Goal: Transaction & Acquisition: Book appointment/travel/reservation

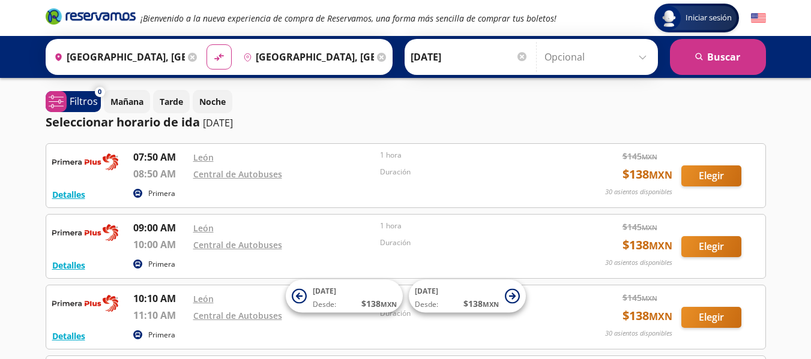
click at [191, 61] on icon at bounding box center [192, 57] width 9 height 9
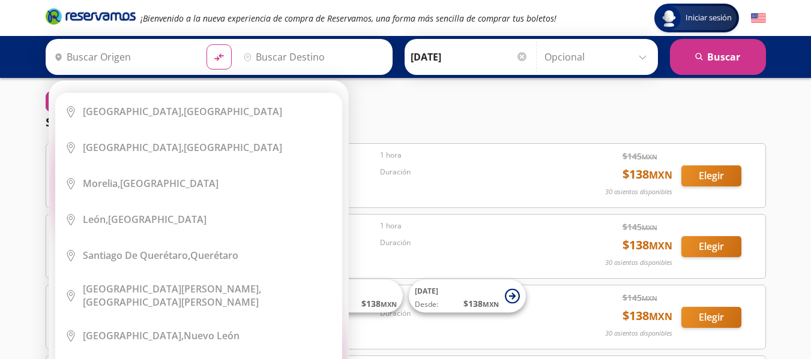
click at [145, 61] on input "Origen" at bounding box center [123, 57] width 148 height 30
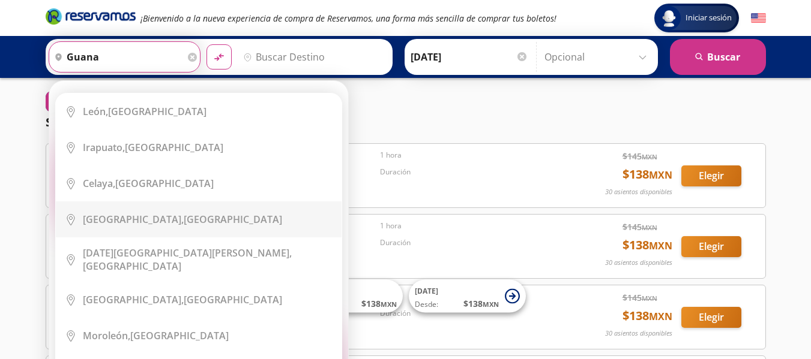
click at [155, 206] on li "City Icon Guanajuato, Guanajuato" at bounding box center [199, 220] width 286 height 36
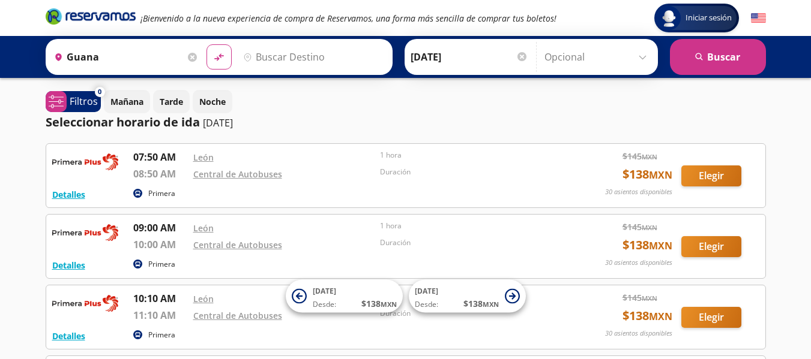
type input "[GEOGRAPHIC_DATA], [GEOGRAPHIC_DATA]"
click at [284, 52] on input "Destino" at bounding box center [312, 57] width 148 height 30
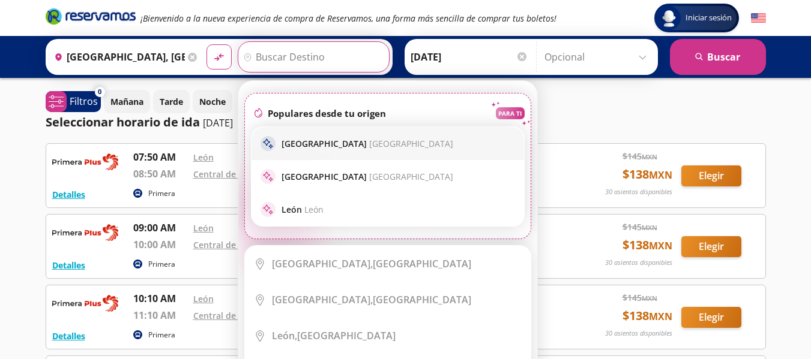
click at [309, 143] on p "Ciudad de México Ciudad de México" at bounding box center [367, 143] width 172 height 11
type input "[GEOGRAPHIC_DATA], [GEOGRAPHIC_DATA]"
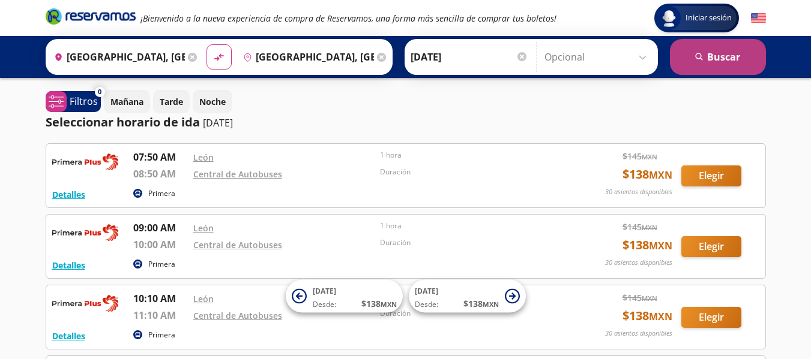
click at [700, 48] on button "search [GEOGRAPHIC_DATA]" at bounding box center [718, 57] width 96 height 36
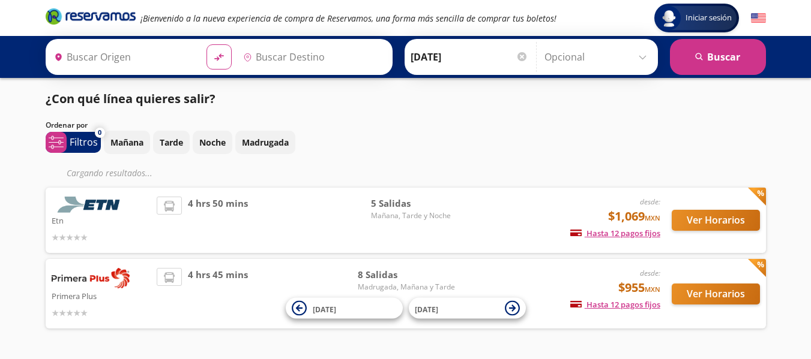
type input "[GEOGRAPHIC_DATA], [GEOGRAPHIC_DATA]"
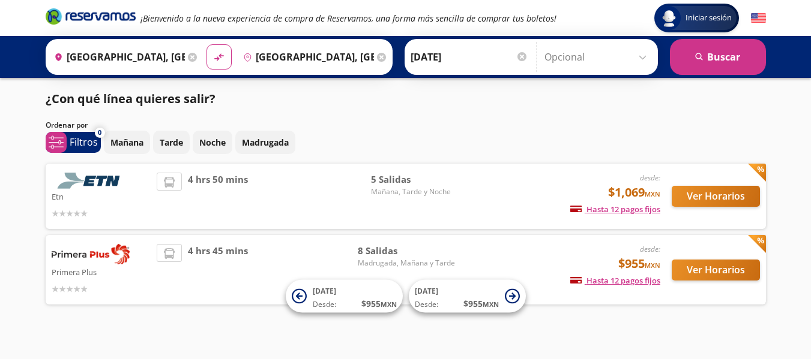
click at [514, 62] on input "26-Sep-25" at bounding box center [469, 57] width 118 height 30
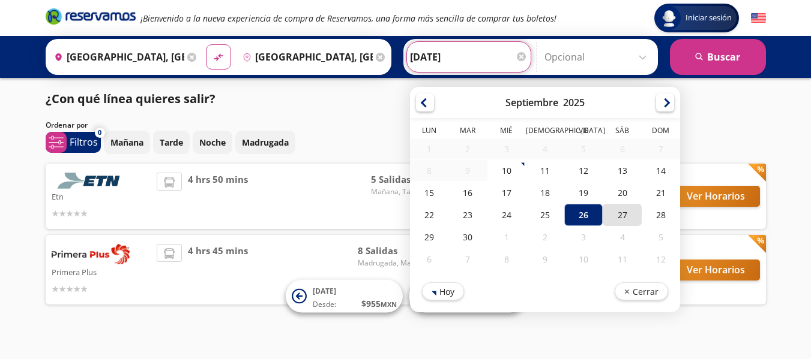
click at [612, 212] on div "27" at bounding box center [622, 215] width 38 height 22
type input "[DATE]"
click at [612, 212] on span "Hasta 12 pagos fijos" at bounding box center [615, 209] width 90 height 11
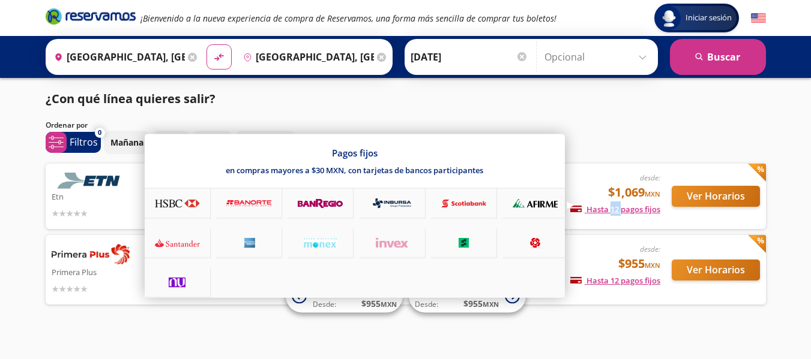
click at [615, 148] on div at bounding box center [405, 179] width 811 height 359
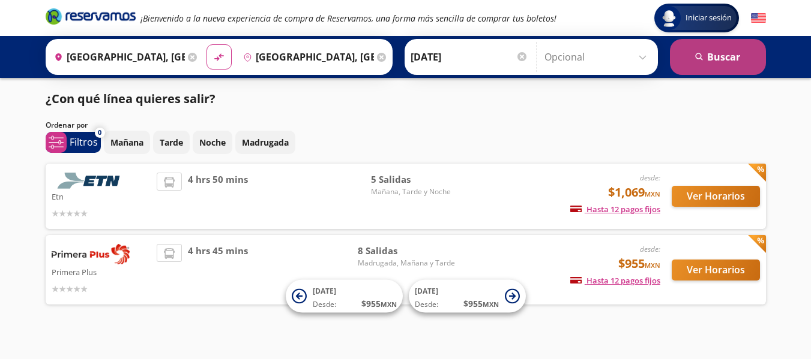
click at [691, 67] on button "search [GEOGRAPHIC_DATA]" at bounding box center [718, 57] width 96 height 36
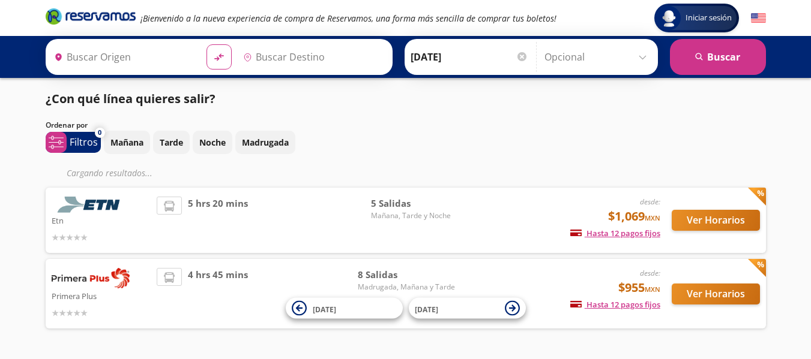
type input "[GEOGRAPHIC_DATA], [GEOGRAPHIC_DATA]"
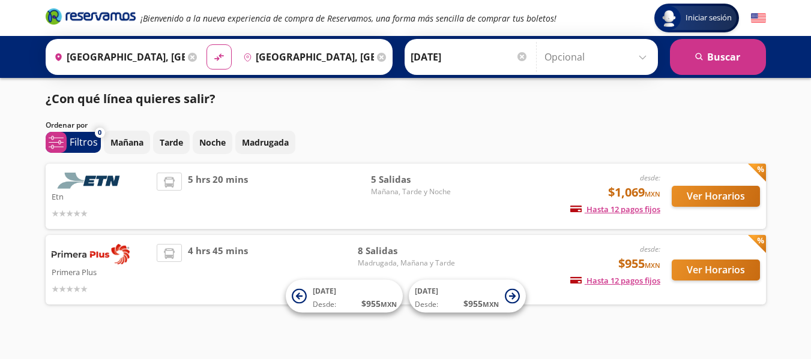
scroll to position [11, 0]
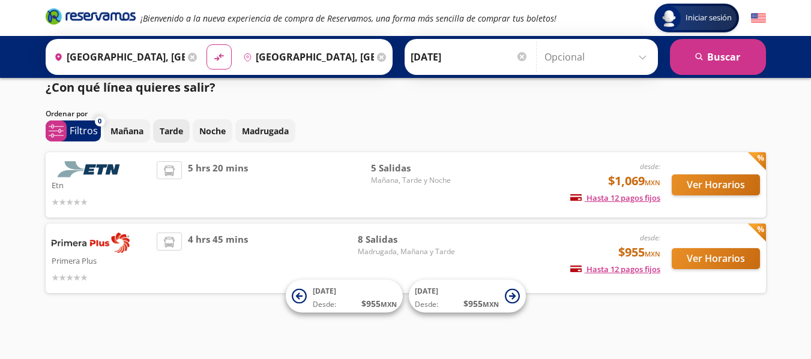
click at [167, 130] on p "Tarde" at bounding box center [171, 131] width 23 height 13
click at [170, 177] on li at bounding box center [169, 171] width 24 height 18
click at [403, 167] on span "5 Salidas" at bounding box center [413, 168] width 84 height 14
click at [746, 183] on button "Ver Horarios" at bounding box center [716, 185] width 88 height 21
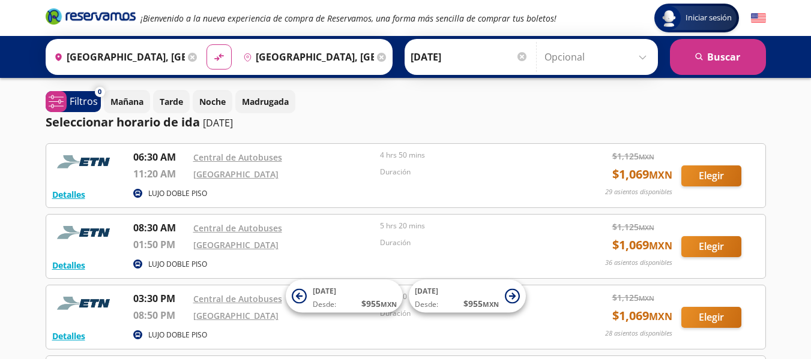
drag, startPoint x: 747, startPoint y: 50, endPoint x: 811, endPoint y: 164, distance: 131.4
click at [810, 164] on html "Iniciar sesión Iniciar sesión ¡Bienvenido a la nueva experiencia de compra de R…" at bounding box center [405, 302] width 811 height 604
click at [188, 58] on icon at bounding box center [192, 57] width 9 height 9
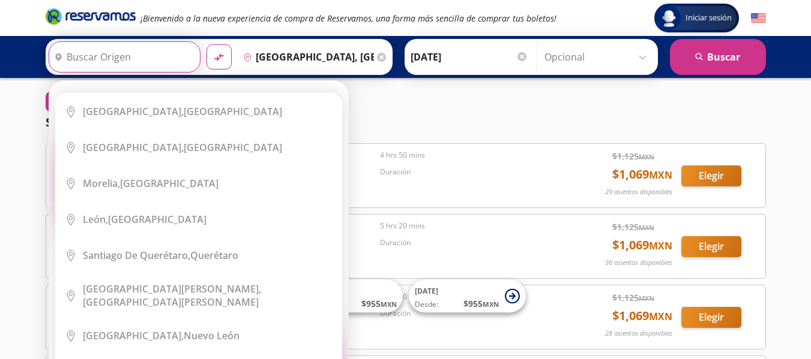
click at [190, 81] on div "Elige tu origen Close Origen heroicons:map-pin-20-solid serch-icon City Icon Ci…" at bounding box center [198, 243] width 299 height 324
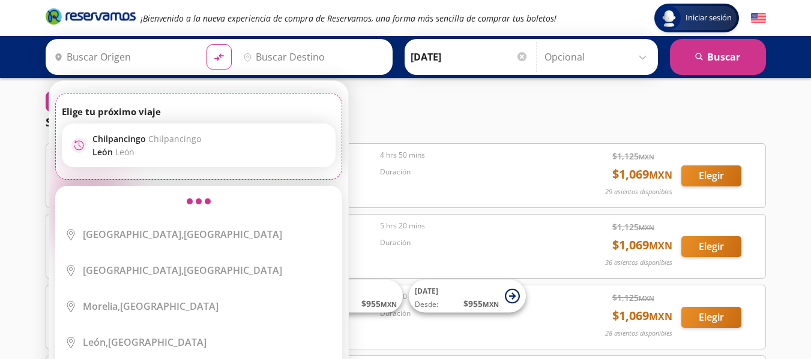
click at [141, 52] on input "Origen" at bounding box center [123, 57] width 148 height 30
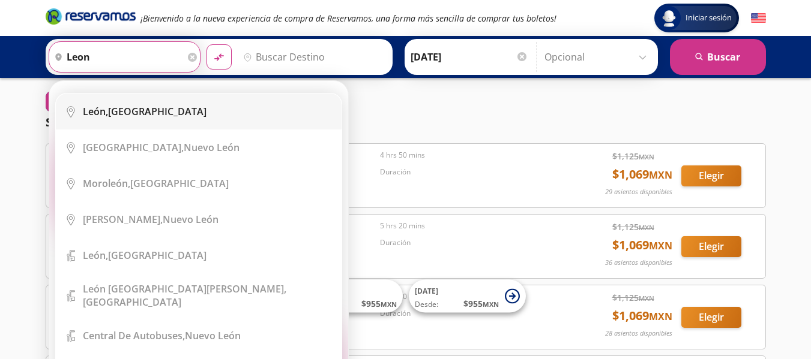
click at [129, 100] on li "City Icon León, Guanajuato" at bounding box center [199, 112] width 286 height 36
type input "León, Guanajuato"
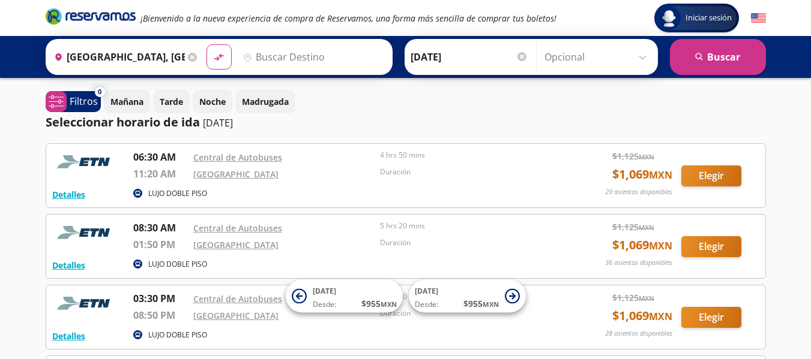
click at [248, 60] on icon "pin-outline" at bounding box center [247, 57] width 9 height 9
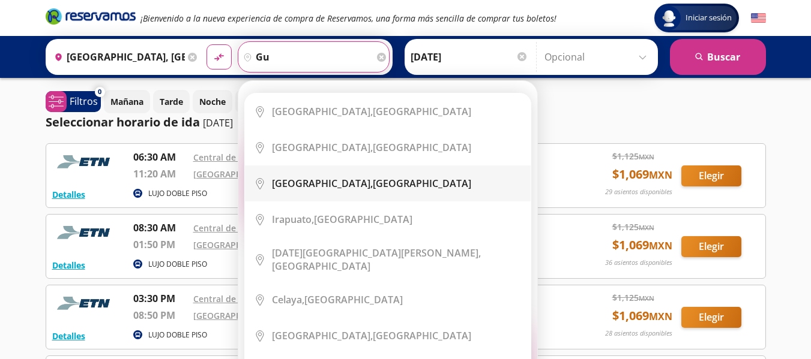
click at [315, 184] on b "Guanajuato," at bounding box center [322, 183] width 101 height 13
type input "[GEOGRAPHIC_DATA], [GEOGRAPHIC_DATA]"
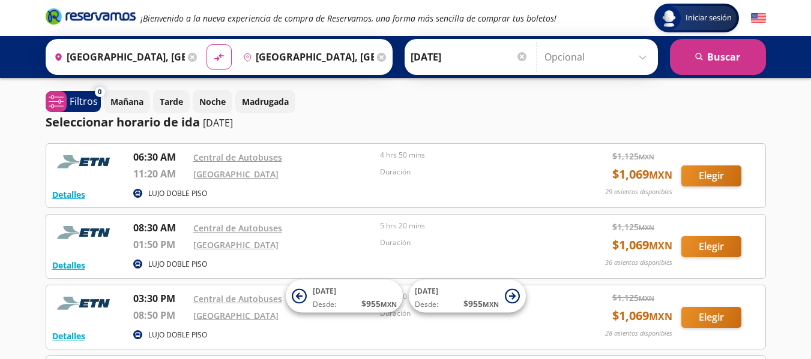
click at [520, 57] on div at bounding box center [521, 56] width 9 height 9
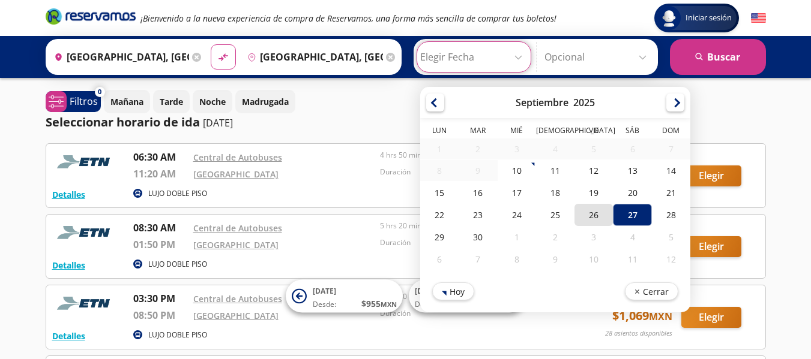
click at [580, 212] on div "26" at bounding box center [593, 215] width 38 height 22
type input "26-Sep-25"
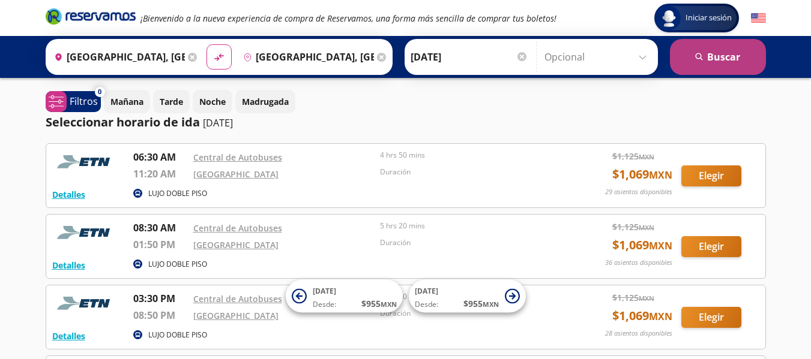
click at [697, 50] on button "search [GEOGRAPHIC_DATA]" at bounding box center [718, 57] width 96 height 36
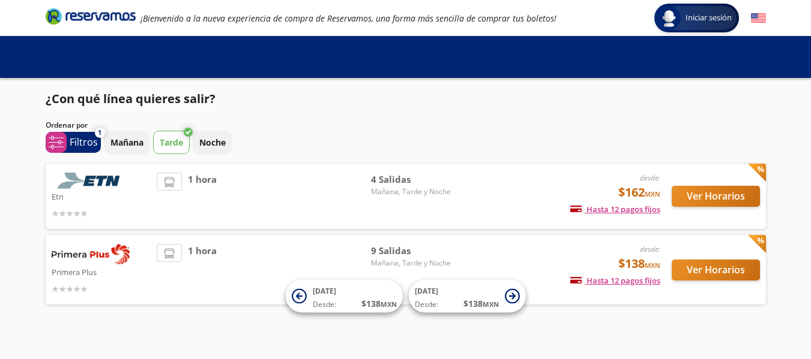
click at [180, 136] on p "Tarde" at bounding box center [171, 142] width 23 height 13
click at [685, 191] on button "Ver Horarios" at bounding box center [716, 196] width 88 height 21
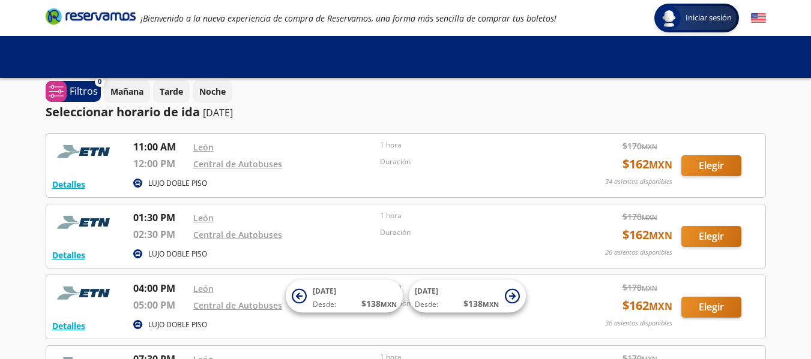
scroll to position [3, 0]
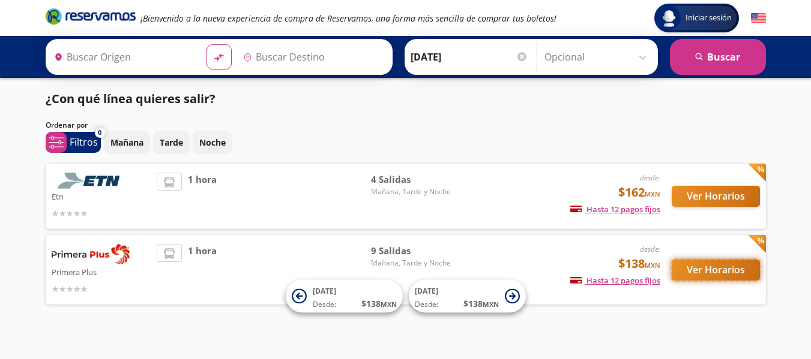
click at [712, 268] on button "Ver Horarios" at bounding box center [716, 270] width 88 height 21
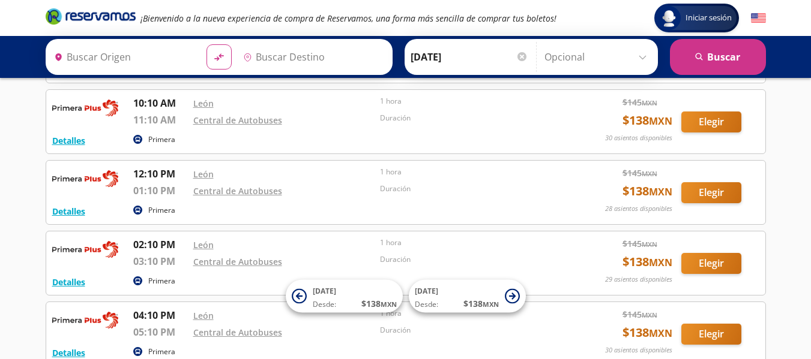
scroll to position [197, 0]
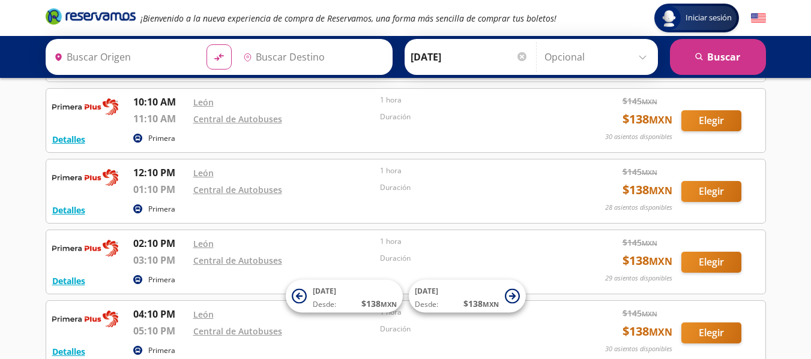
type input "[GEOGRAPHIC_DATA], [GEOGRAPHIC_DATA]"
click at [721, 195] on button "Elegir" at bounding box center [711, 191] width 60 height 21
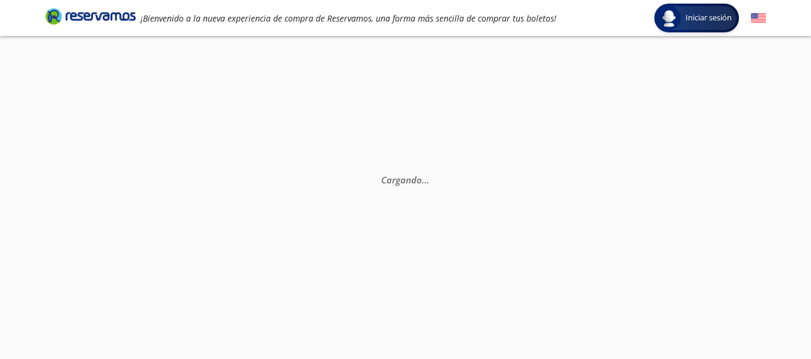
scroll to position [32, 0]
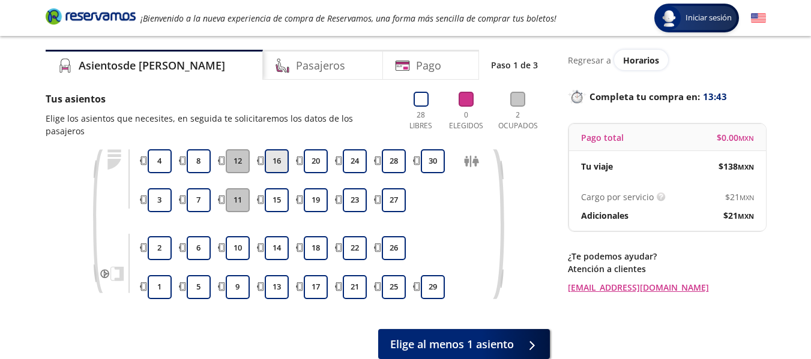
click at [274, 149] on button "16" at bounding box center [277, 161] width 24 height 24
click at [278, 157] on button "16" at bounding box center [277, 161] width 24 height 24
click at [274, 190] on button "15" at bounding box center [277, 200] width 24 height 24
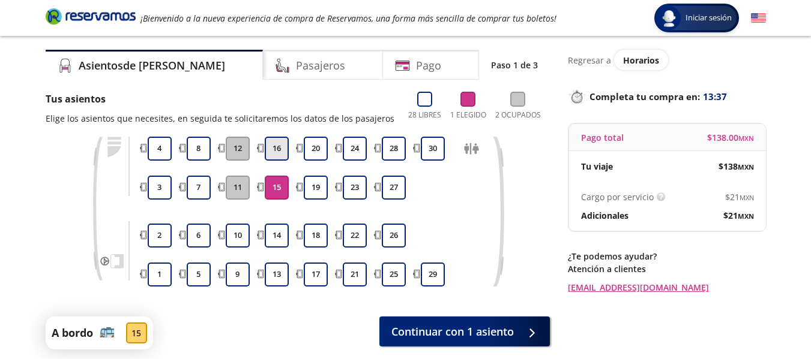
click at [273, 147] on button "16" at bounding box center [277, 149] width 24 height 24
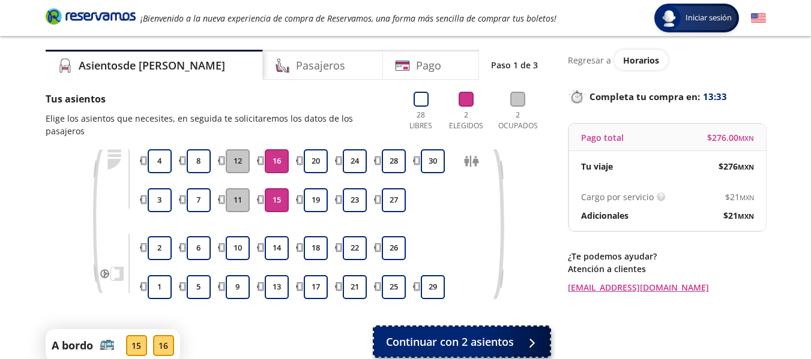
click at [405, 334] on span "Continuar con 2 asientos" at bounding box center [450, 342] width 128 height 16
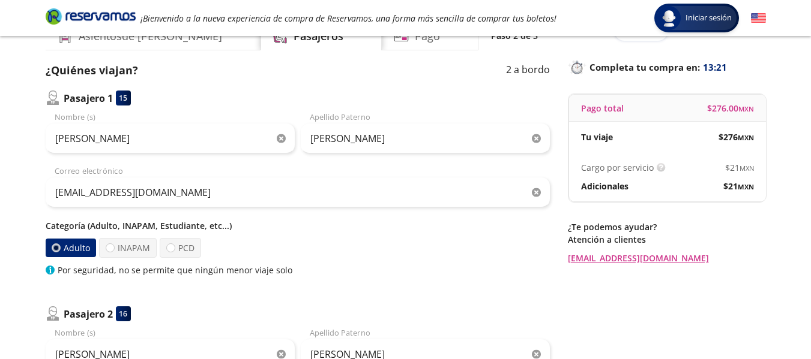
scroll to position [114, 0]
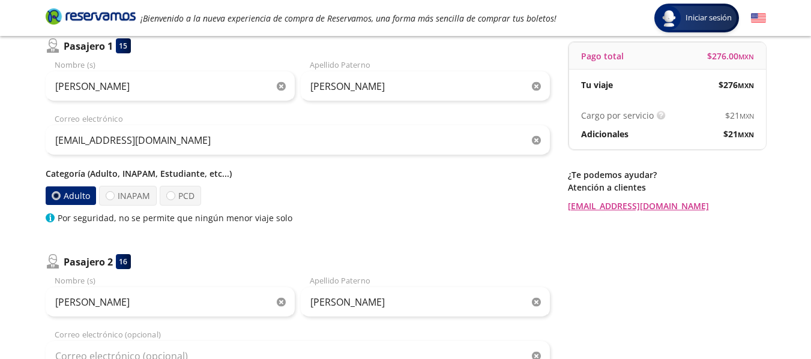
click at [536, 305] on icon "button" at bounding box center [536, 302] width 9 height 9
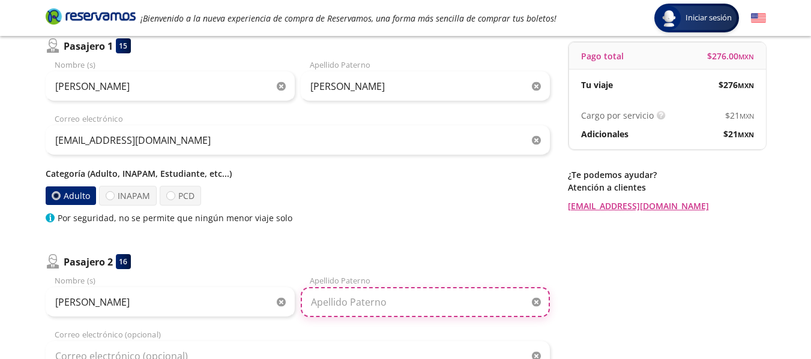
click at [419, 307] on input "Apellido Paterno" at bounding box center [425, 302] width 249 height 30
click at [318, 302] on input "diaz" at bounding box center [425, 302] width 249 height 30
type input "Diaz"
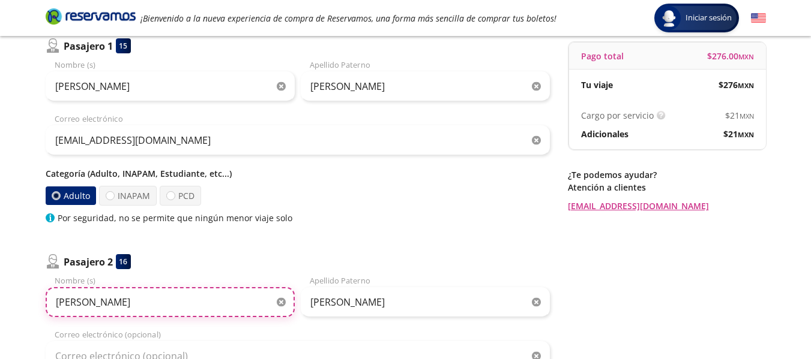
drag, startPoint x: 170, startPoint y: 299, endPoint x: 104, endPoint y: 298, distance: 66.0
click at [104, 298] on input "David Diaz Hernandez" at bounding box center [170, 302] width 249 height 30
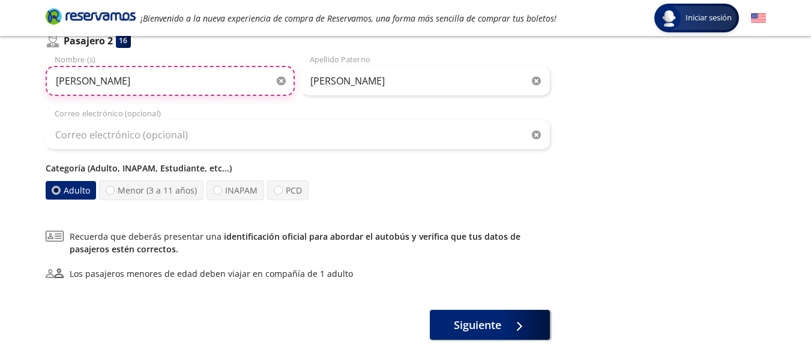
type input "David"
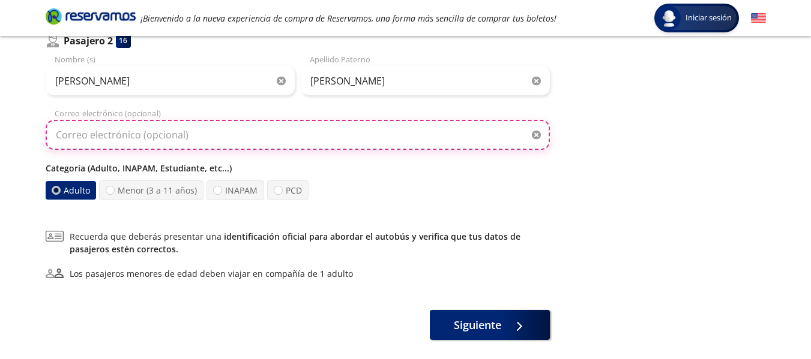
click at [232, 143] on input "Correo electrónico (opcional)" at bounding box center [298, 135] width 504 height 30
type input "neldmeral@gmail.com"
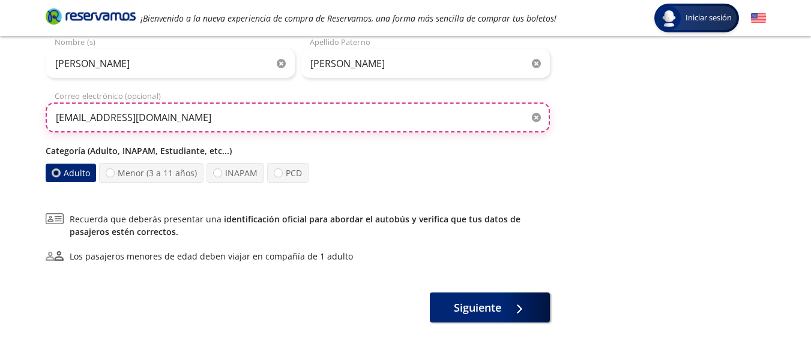
scroll to position [367, 0]
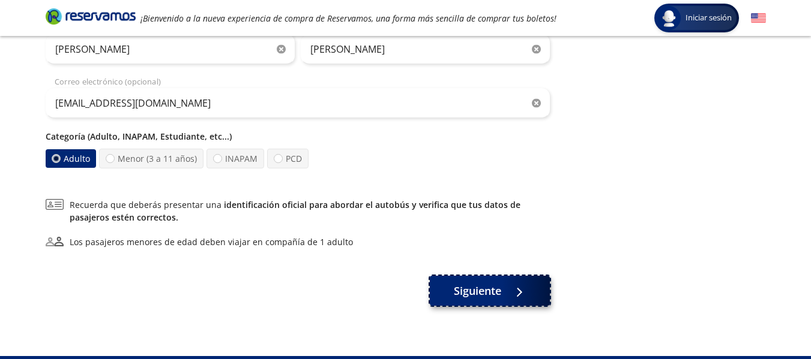
click at [474, 287] on span "Siguiente" at bounding box center [477, 291] width 47 height 16
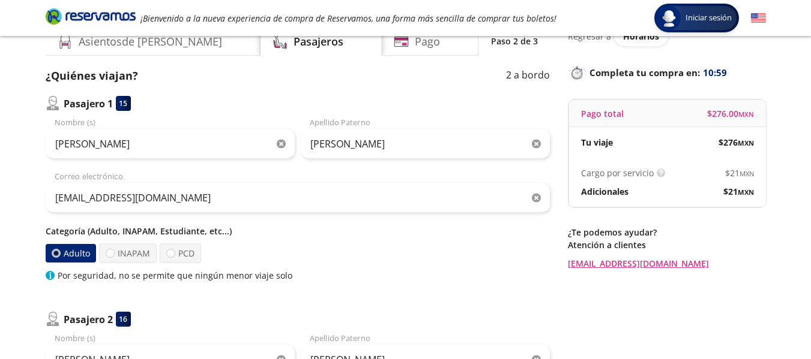
scroll to position [0, 0]
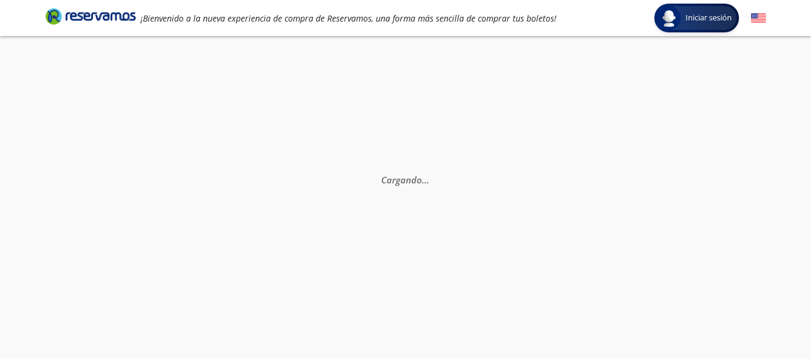
scroll to position [11, 0]
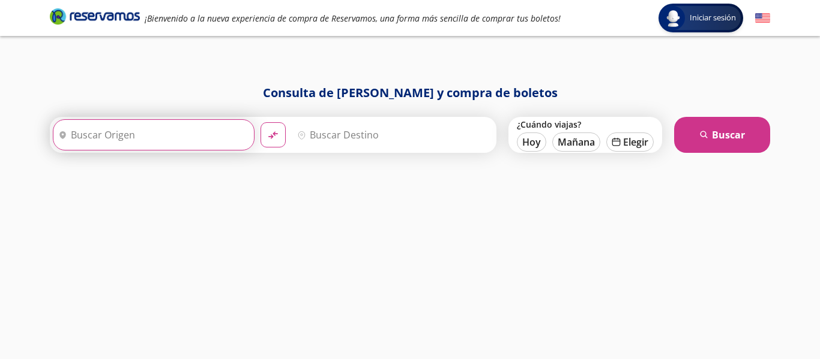
click at [85, 139] on input "Origen" at bounding box center [151, 135] width 197 height 30
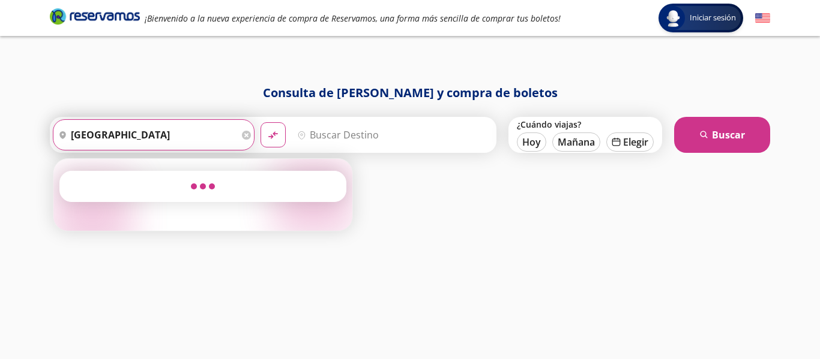
type input "guanajuato"
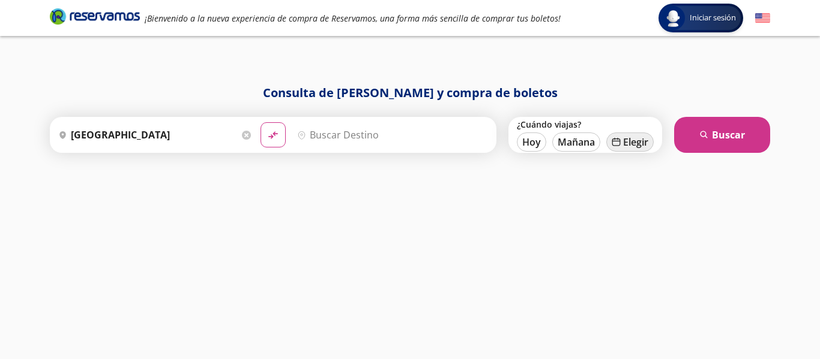
click at [614, 144] on icon "calendar" at bounding box center [616, 141] width 9 height 9
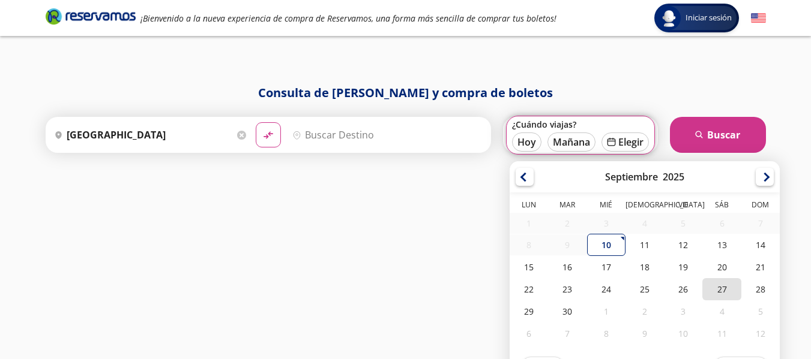
click at [733, 282] on div "27" at bounding box center [721, 289] width 38 height 22
type input "[DATE]"
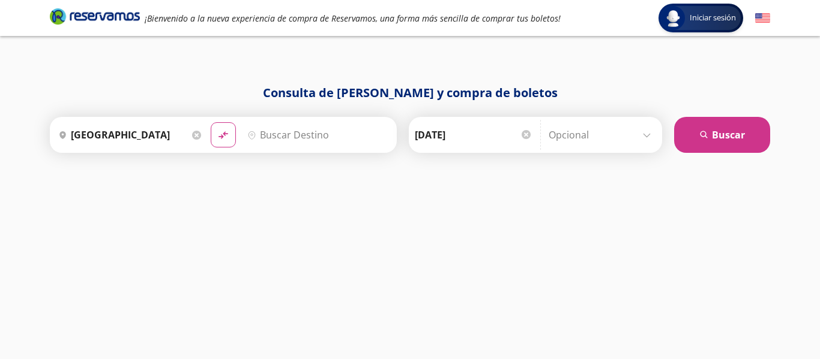
click at [253, 136] on icon at bounding box center [251, 135] width 7 height 8
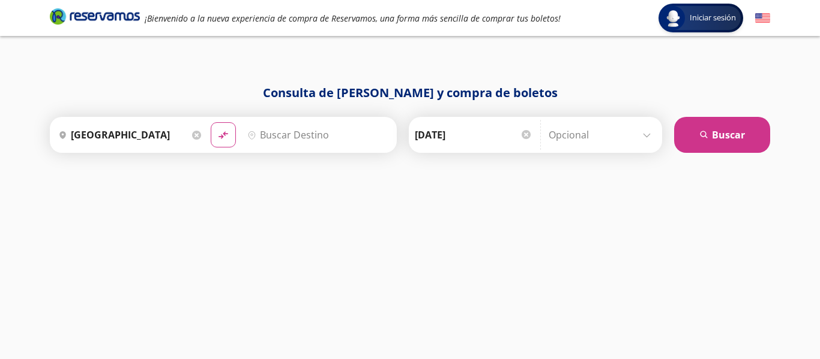
click at [253, 136] on icon at bounding box center [251, 135] width 7 height 8
click at [248, 133] on icon "pin-outline" at bounding box center [251, 135] width 9 height 9
click at [212, 136] on button "material-symbols:compare-arrows-rounded" at bounding box center [223, 135] width 23 height 23
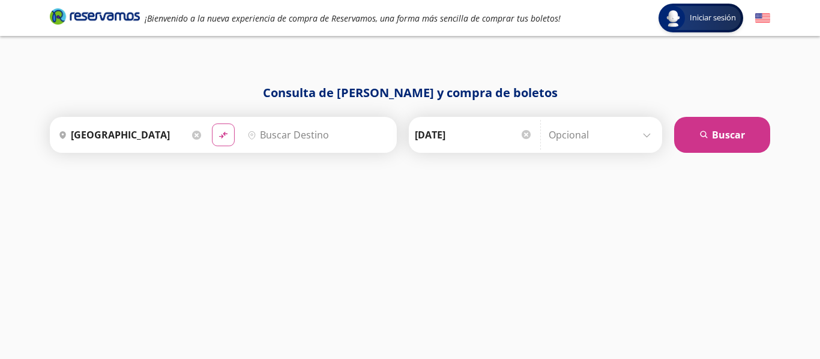
click at [226, 136] on icon "material-symbols:compare-arrows-rounded" at bounding box center [223, 135] width 11 height 11
click at [750, 127] on button "search [GEOGRAPHIC_DATA]" at bounding box center [722, 135] width 96 height 36
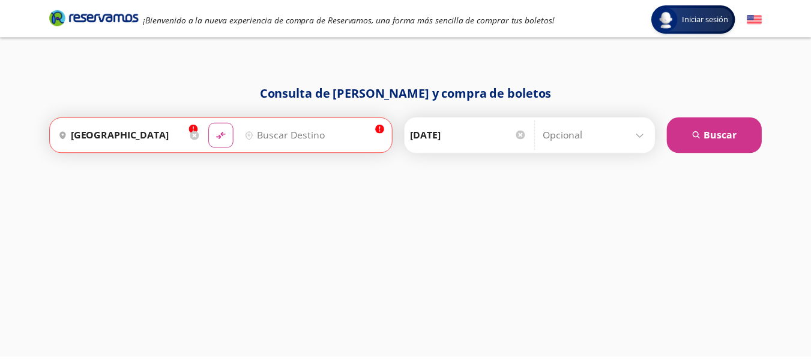
scroll to position [24, 0]
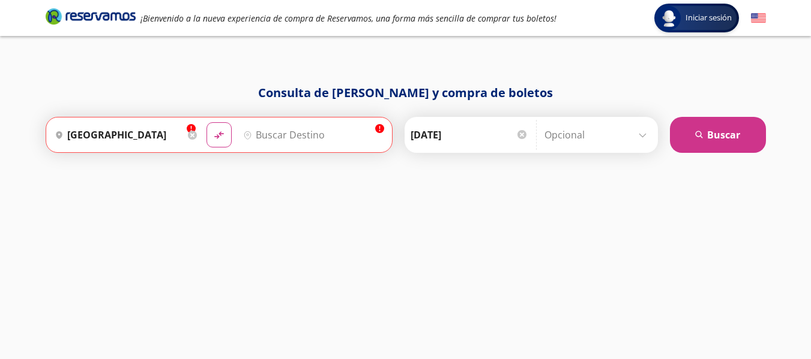
click at [634, 136] on div "Consulta de horarios y compra de boletos info Origen heroicons:map-pin-20-solid…" at bounding box center [406, 209] width 732 height 251
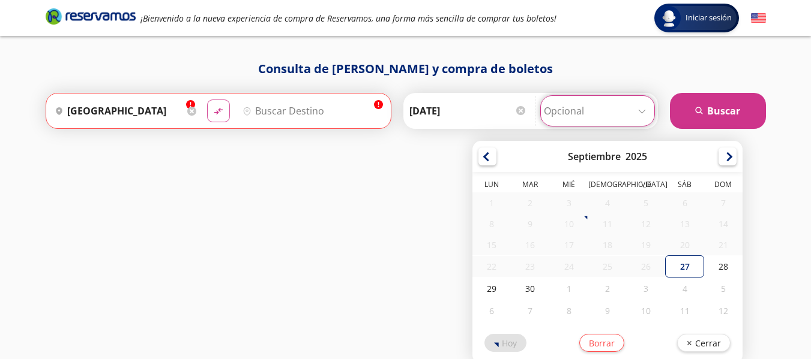
click at [225, 111] on button "material-symbols:compare-arrows-rounded" at bounding box center [218, 111] width 23 height 23
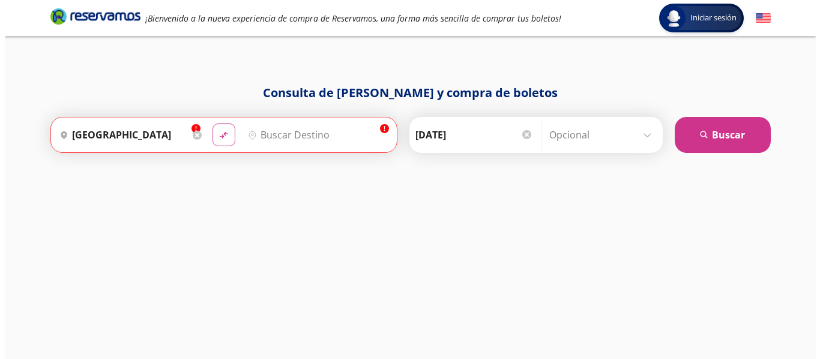
scroll to position [0, 0]
click at [225, 111] on div "Consulta de horarios y compra de boletos info Origen heroicons:map-pin-20-solid…" at bounding box center [410, 209] width 732 height 251
click at [164, 0] on html "Iniciar sesión Iniciar sesión ¡Bienvenido a la nueva experiencia de compra de R…" at bounding box center [410, 179] width 820 height 359
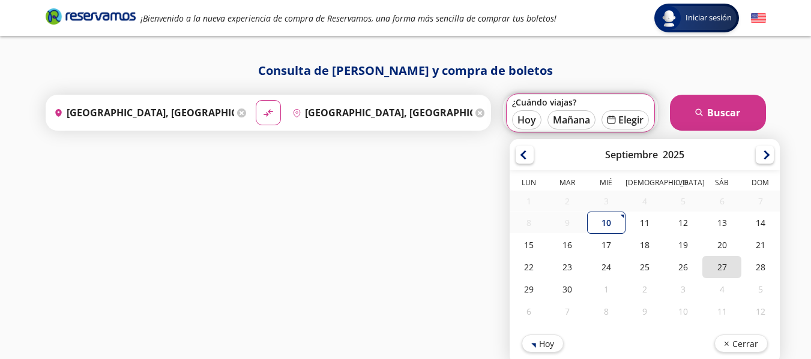
click at [736, 267] on div "27" at bounding box center [721, 267] width 38 height 22
type input "[DATE]"
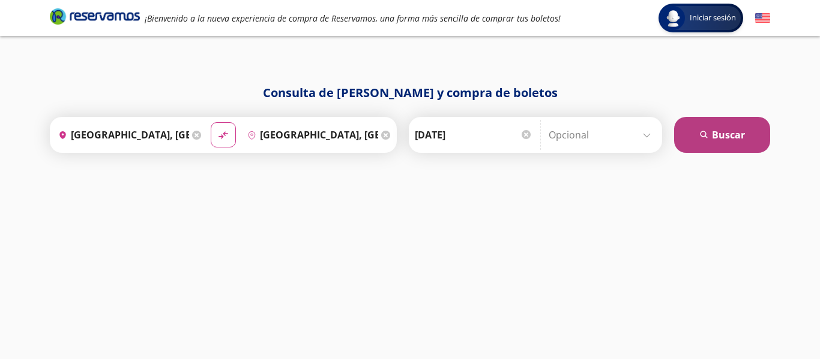
click at [707, 140] on button "search [GEOGRAPHIC_DATA]" at bounding box center [722, 135] width 96 height 36
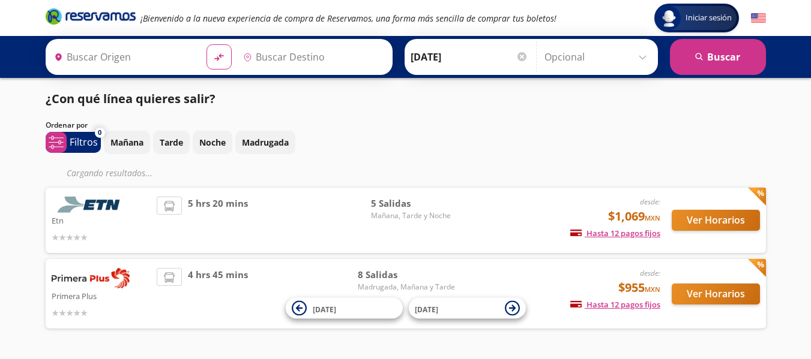
type input "[GEOGRAPHIC_DATA], [GEOGRAPHIC_DATA]"
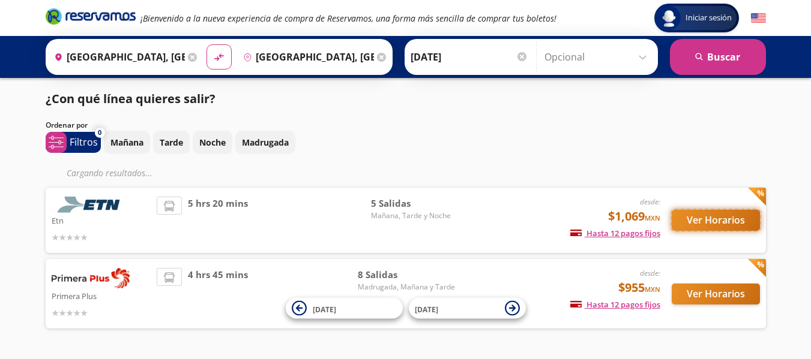
click at [696, 218] on button "Ver Horarios" at bounding box center [716, 220] width 88 height 21
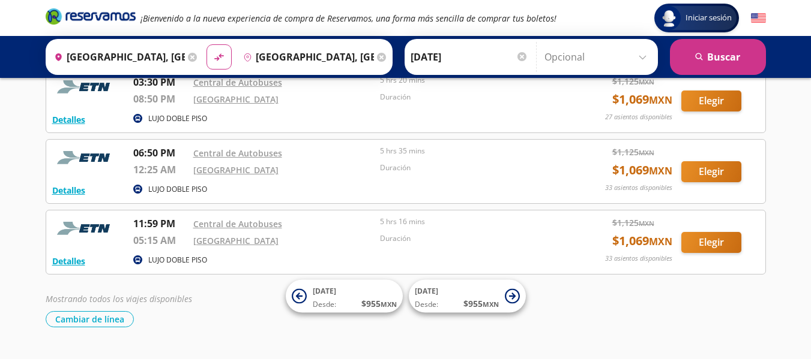
scroll to position [214, 0]
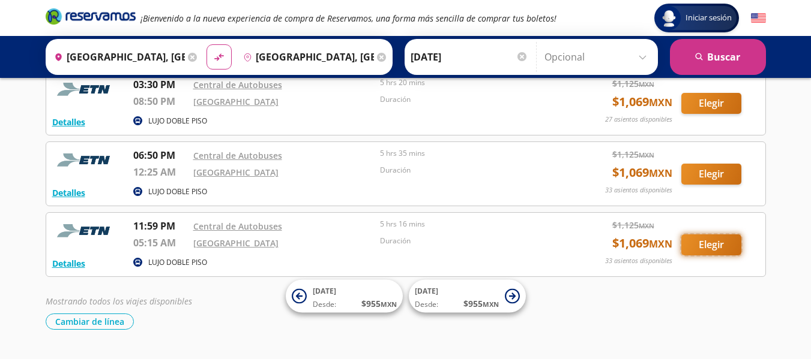
click at [727, 248] on button "Elegir" at bounding box center [711, 245] width 60 height 21
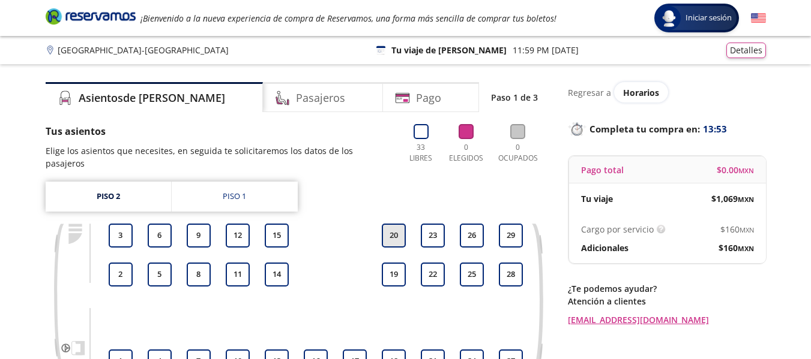
click at [397, 224] on button "20" at bounding box center [394, 236] width 24 height 24
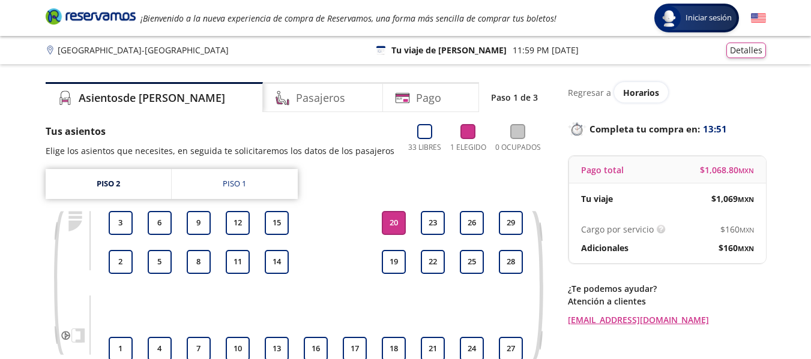
click at [397, 250] on div "18 19 20" at bounding box center [394, 286] width 30 height 150
click at [394, 253] on button "19" at bounding box center [394, 262] width 24 height 24
